Goal: Navigation & Orientation: Find specific page/section

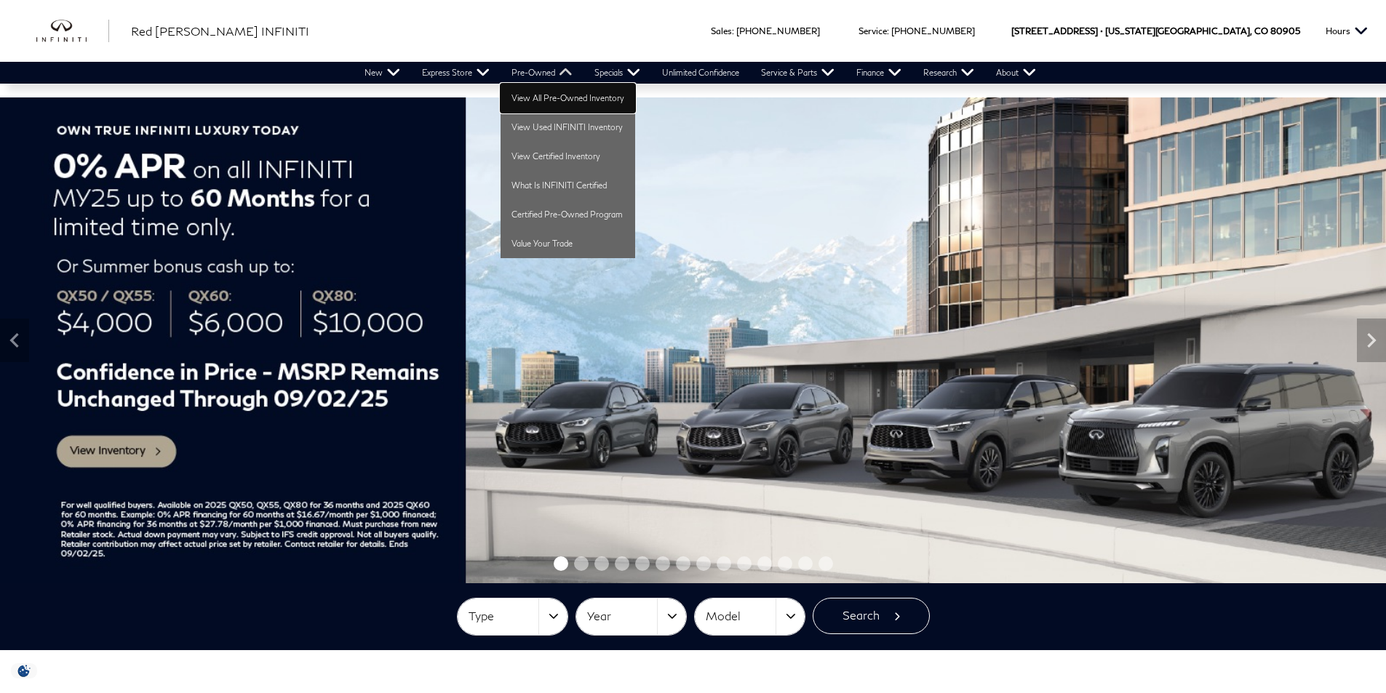
click at [546, 94] on link "View All Pre-Owned Inventory" at bounding box center [568, 98] width 135 height 29
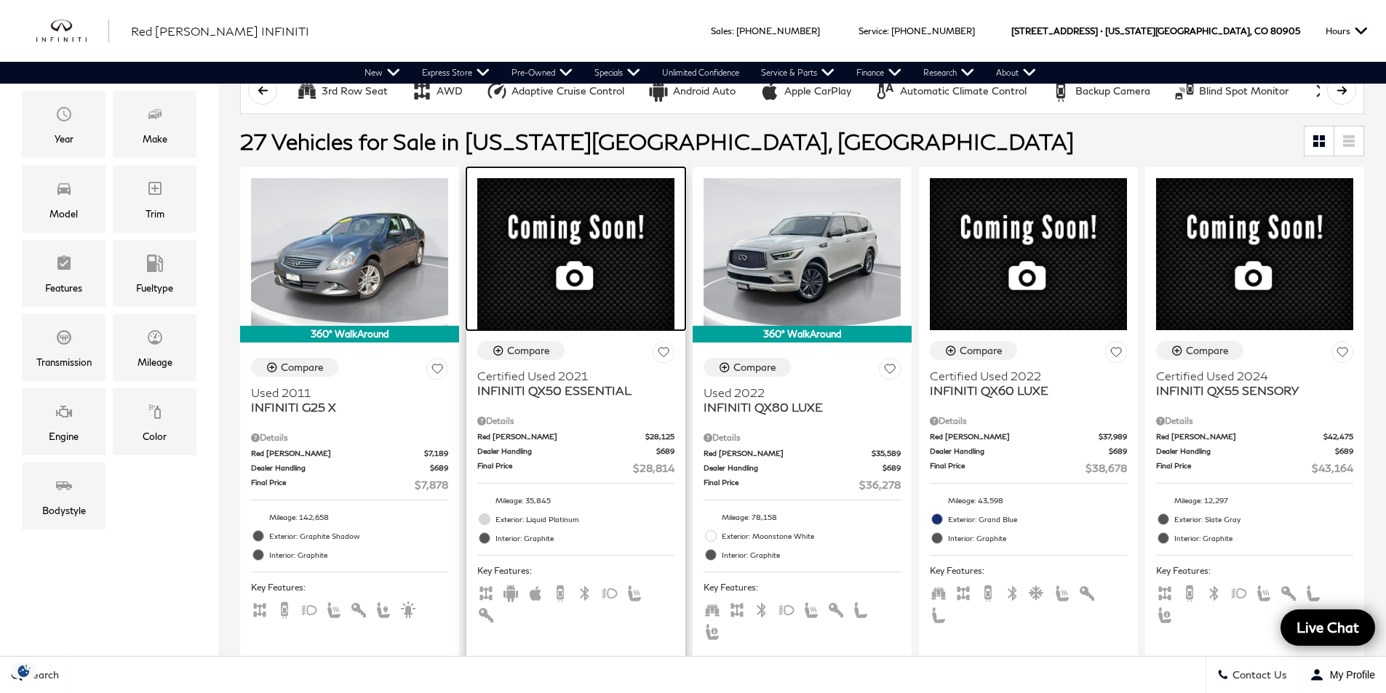
click at [575, 267] on div at bounding box center [575, 248] width 219 height 163
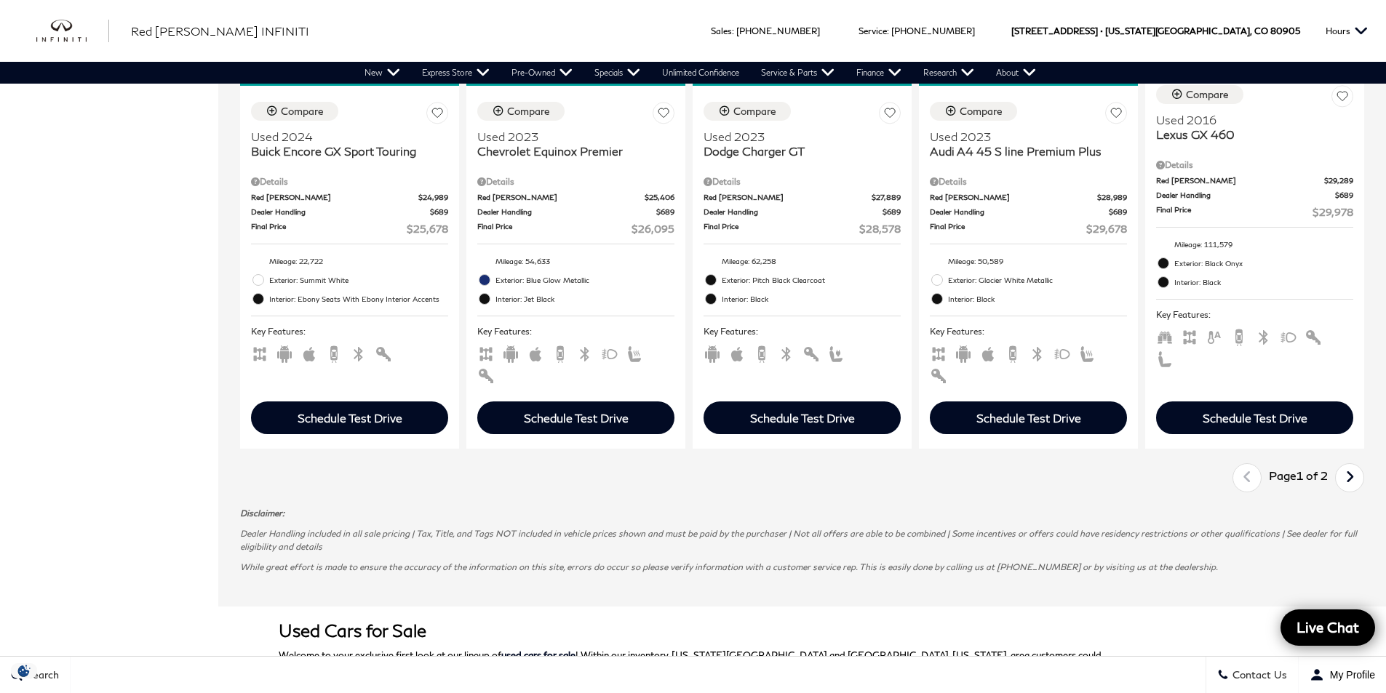
scroll to position [2183, 0]
